Goal: Task Accomplishment & Management: Manage account settings

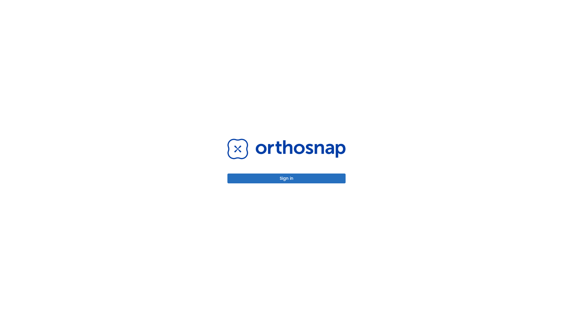
click at [287, 178] on button "Sign in" at bounding box center [286, 179] width 118 height 10
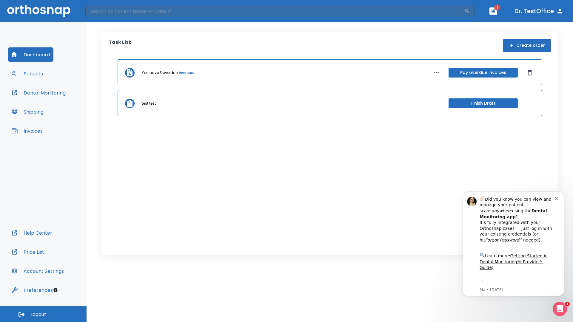
click at [43, 314] on span "Logout" at bounding box center [38, 315] width 16 height 7
